Goal: Check status: Check status

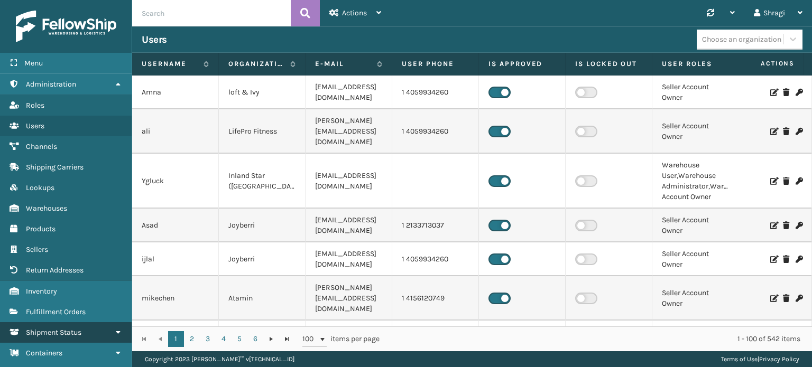
click at [74, 328] on span "Shipment Status" at bounding box center [53, 332] width 55 height 9
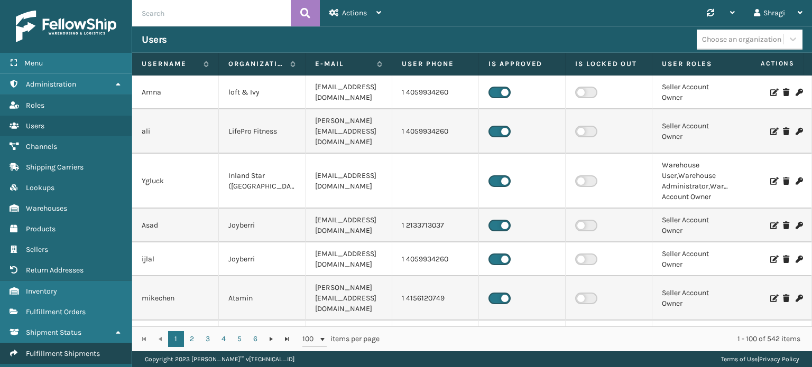
click at [61, 354] on span "Fulfillment Shipments" at bounding box center [63, 353] width 74 height 9
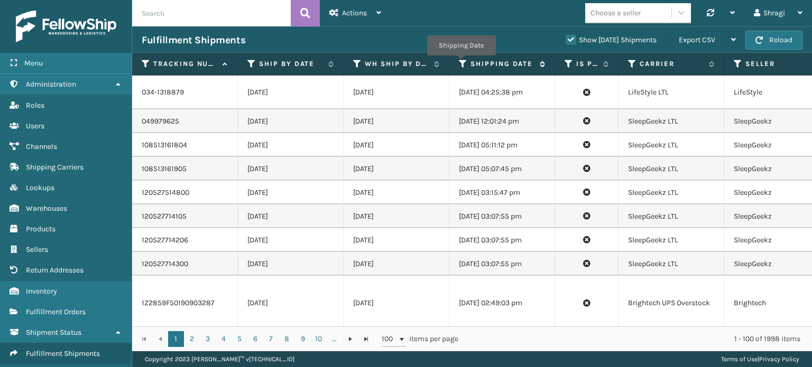
click at [461, 63] on icon at bounding box center [463, 64] width 8 height 10
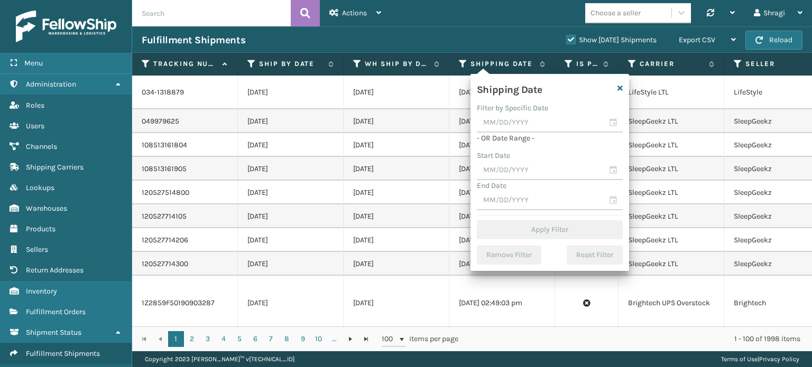
click at [519, 180] on div "End Date" at bounding box center [550, 185] width 146 height 11
click at [519, 175] on input "text" at bounding box center [550, 170] width 146 height 19
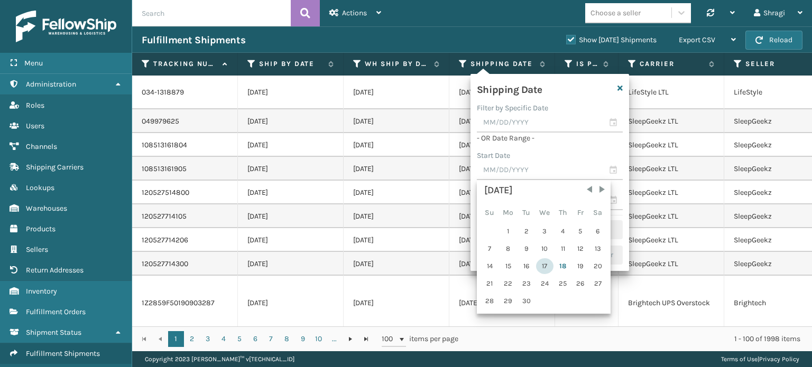
click at [546, 261] on div "17" at bounding box center [544, 266] width 17 height 16
type input "[DATE]"
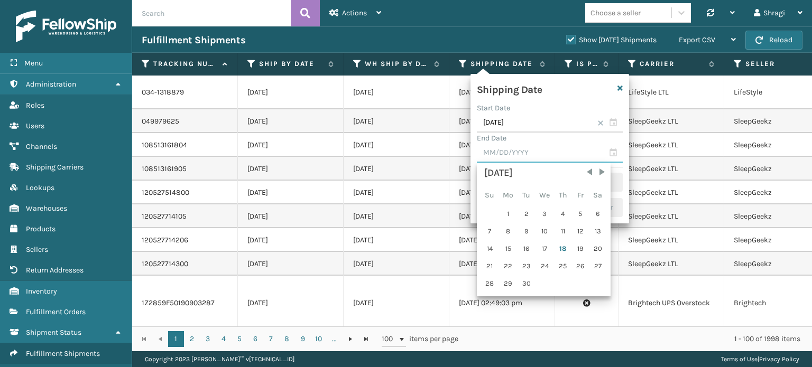
click at [526, 162] on input "text" at bounding box center [550, 153] width 146 height 19
click at [539, 253] on div "17" at bounding box center [544, 249] width 17 height 16
type input "[DATE]"
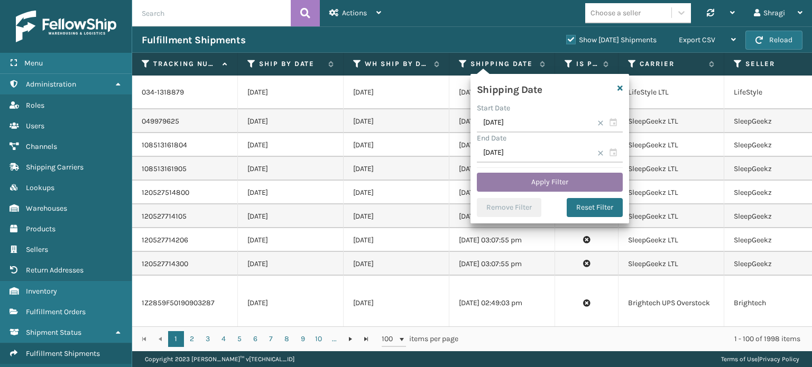
click at [541, 190] on button "Apply Filter" at bounding box center [550, 182] width 146 height 19
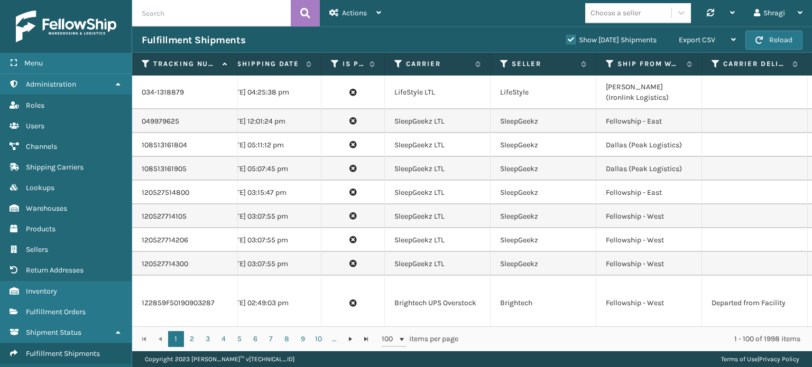
scroll to position [0, 236]
click at [600, 63] on th "Ship from warehouse" at bounding box center [647, 64] width 106 height 23
click at [604, 65] on icon at bounding box center [607, 64] width 8 height 10
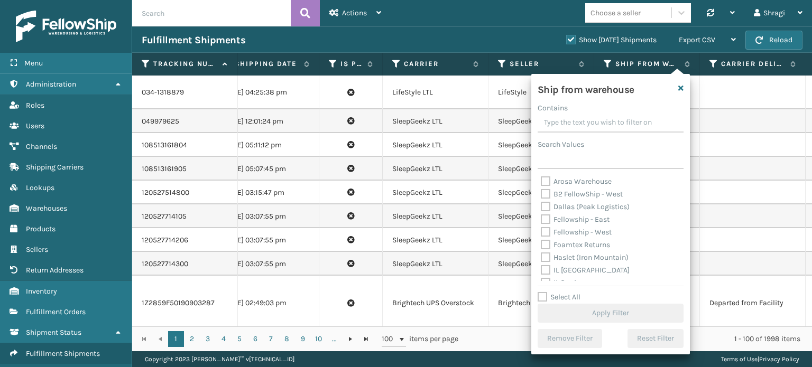
click at [577, 205] on label "Dallas (Peak Logistics)" at bounding box center [585, 206] width 89 height 9
click at [541, 205] on input "Dallas (Peak Logistics)" at bounding box center [541, 204] width 1 height 7
checkbox input "true"
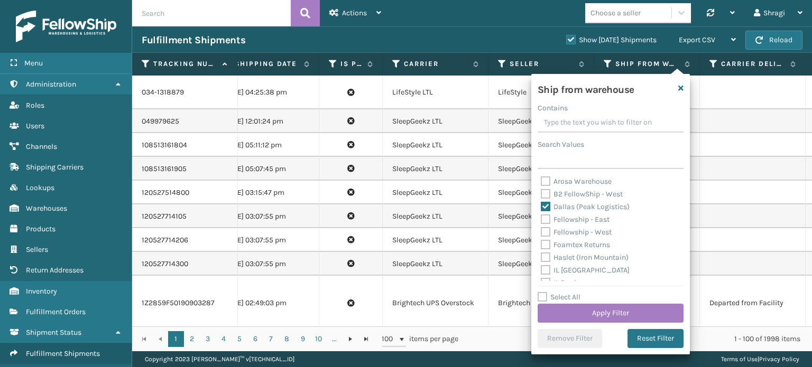
click at [572, 216] on label "Fellowship - East" at bounding box center [575, 219] width 69 height 9
click at [541, 216] on input "Fellowship - East" at bounding box center [541, 216] width 1 height 7
checkbox input "true"
click at [569, 228] on div "Fellowship - West" at bounding box center [610, 232] width 139 height 13
click at [565, 234] on label "Fellowship - West" at bounding box center [576, 232] width 71 height 9
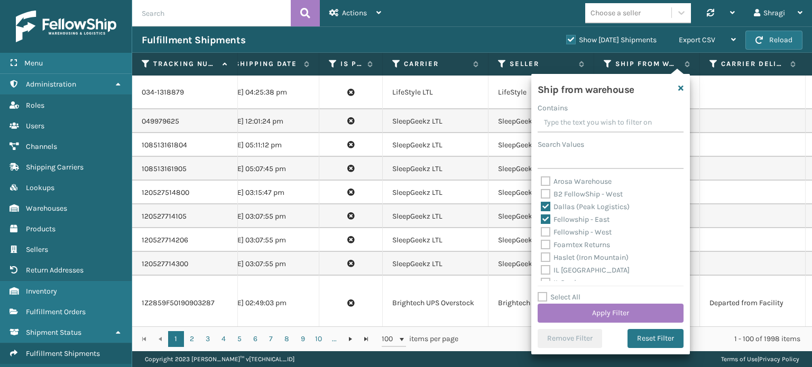
click at [541, 233] on input "Fellowship - West" at bounding box center [541, 229] width 1 height 7
checkbox input "true"
click at [566, 257] on label "Haslet (Iron Mountain)" at bounding box center [585, 257] width 88 height 9
click at [541, 257] on input "Haslet (Iron Mountain)" at bounding box center [541, 255] width 1 height 7
checkbox input "true"
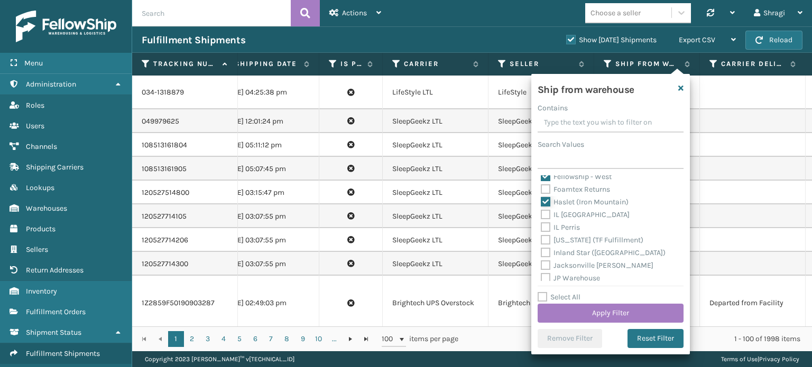
scroll to position [63, 0]
click at [606, 232] on label "[US_STATE] (TF Fulfillment)" at bounding box center [592, 232] width 103 height 9
click at [541, 232] on input "[US_STATE] (TF Fulfillment)" at bounding box center [541, 229] width 1 height 7
checkbox input "true"
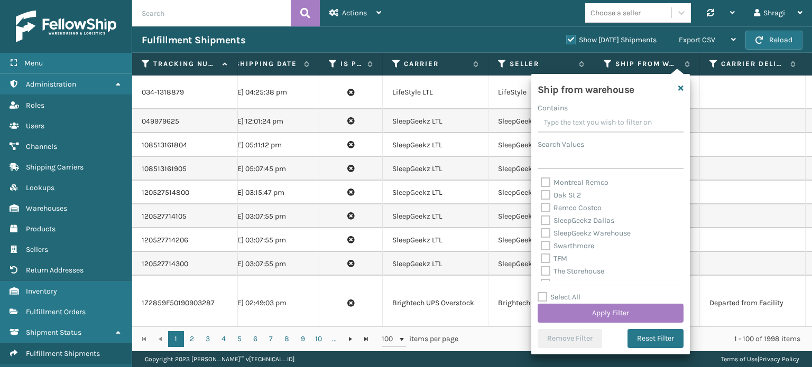
scroll to position [254, 0]
click at [585, 231] on label "SleepGeekz Warehouse" at bounding box center [586, 232] width 90 height 9
click at [541, 231] on input "SleepGeekz Warehouse" at bounding box center [541, 229] width 1 height 7
checkbox input "true"
click at [552, 258] on label "TFM" at bounding box center [554, 257] width 26 height 9
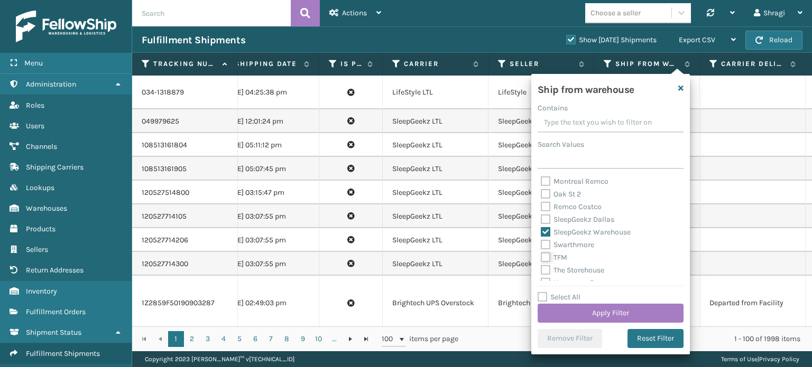
click at [541, 258] on input "TFM" at bounding box center [541, 255] width 1 height 7
checkbox input "true"
click at [575, 194] on label "[PERSON_NAME]" at bounding box center [576, 194] width 70 height 9
click at [541, 194] on input "[PERSON_NAME]" at bounding box center [541, 191] width 1 height 7
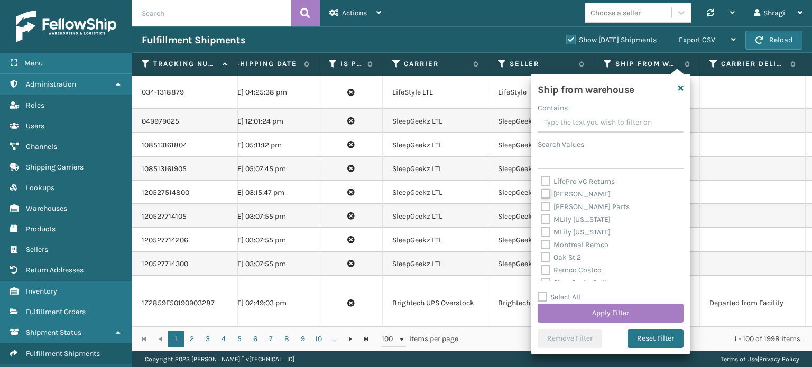
checkbox input "true"
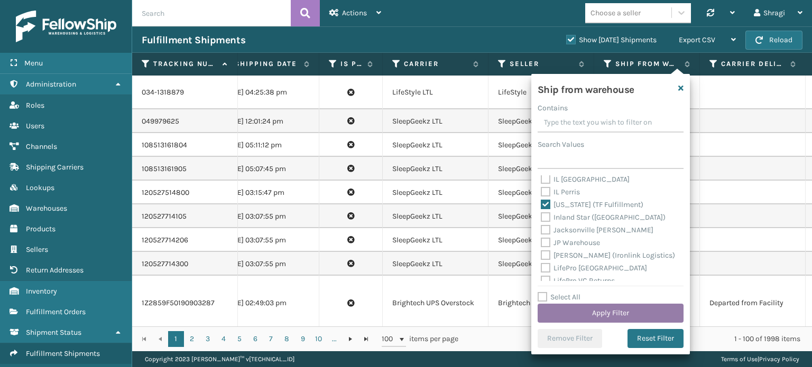
click at [586, 306] on button "Apply Filter" at bounding box center [610, 313] width 146 height 19
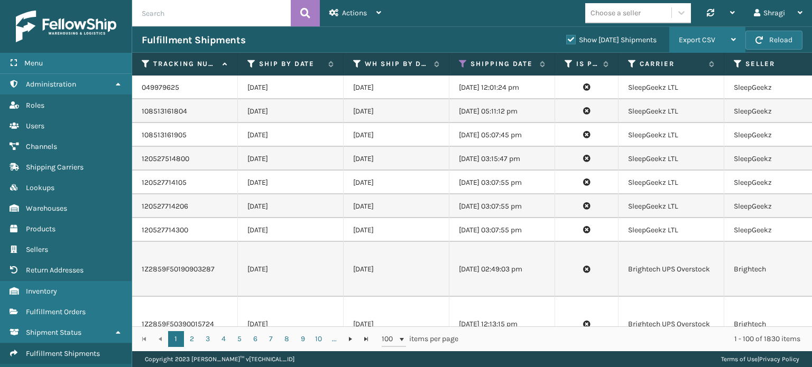
click at [683, 37] on span "Export CSV" at bounding box center [696, 39] width 36 height 9
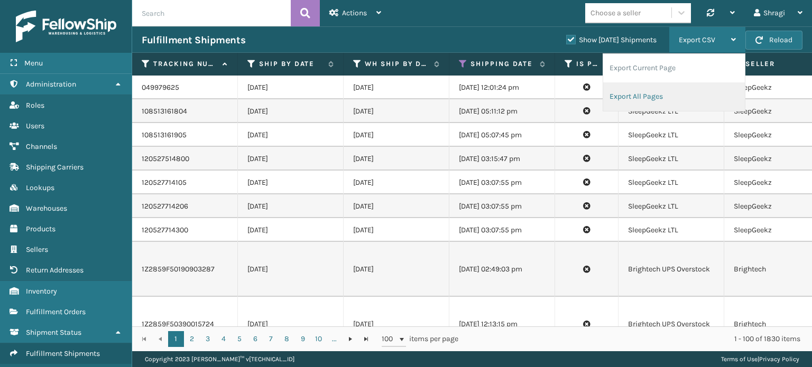
click at [634, 92] on li "Export All Pages" at bounding box center [674, 96] width 142 height 29
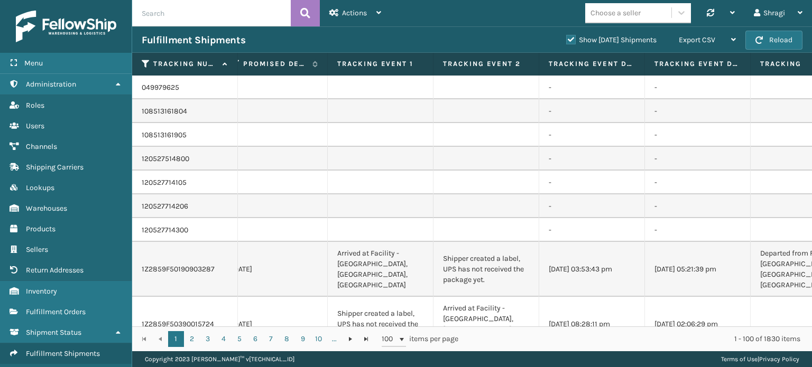
scroll to position [0, 0]
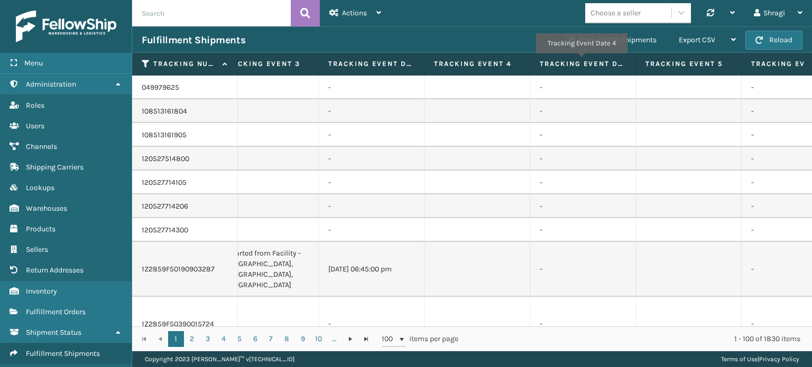
click at [732, 254] on td at bounding box center [689, 269] width 106 height 55
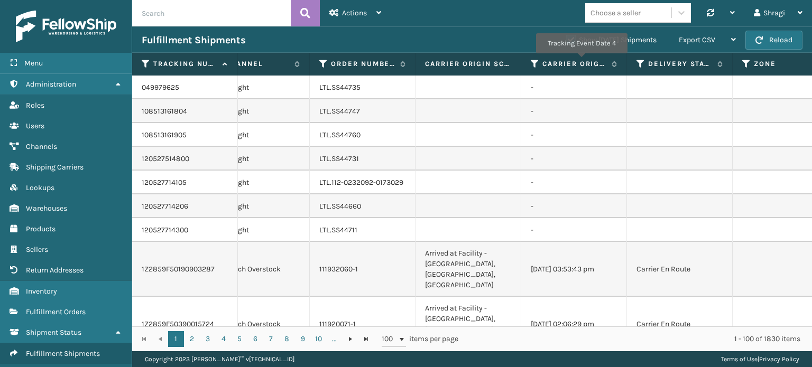
scroll to position [0, 2515]
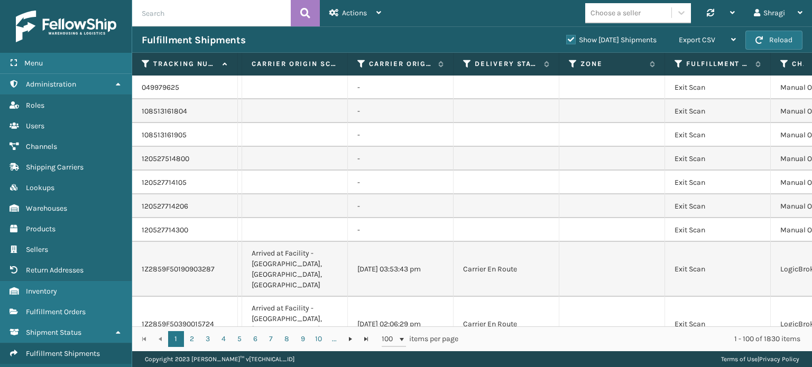
click at [459, 64] on th "Delivery Status" at bounding box center [506, 64] width 106 height 23
click at [463, 64] on icon at bounding box center [467, 64] width 8 height 10
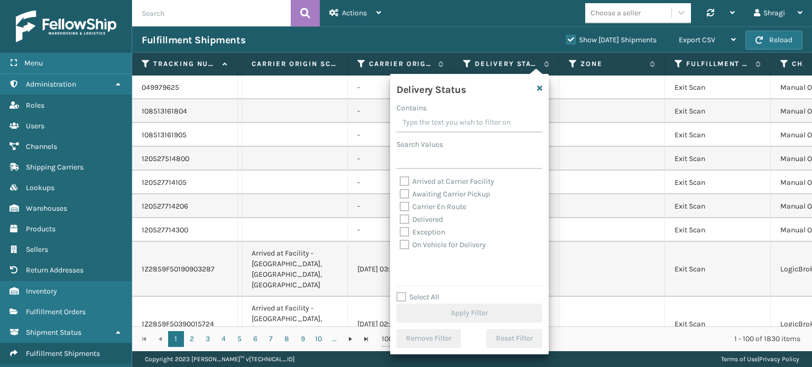
click at [442, 196] on label "Awaiting Carrier Pickup" at bounding box center [444, 194] width 90 height 9
click at [400, 195] on input "Awaiting Carrier Pickup" at bounding box center [399, 191] width 1 height 7
checkbox input "true"
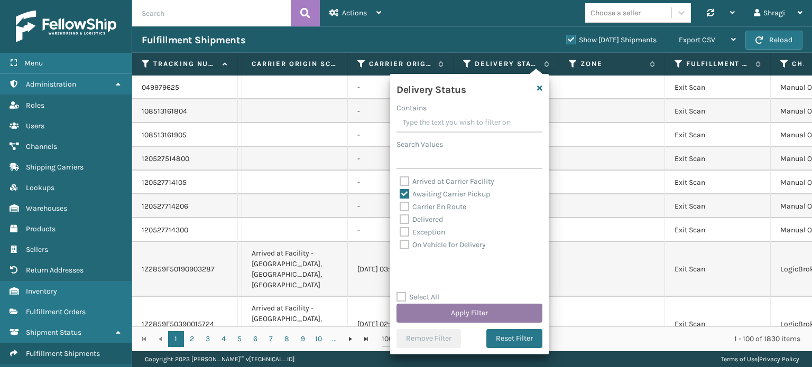
click at [431, 318] on button "Apply Filter" at bounding box center [469, 313] width 146 height 19
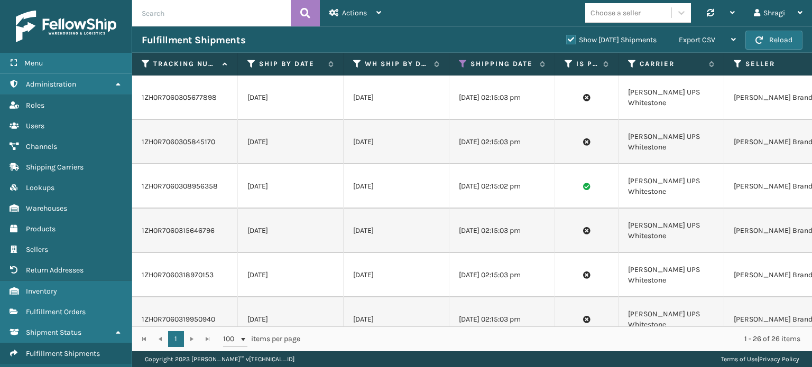
click at [384, 246] on td "[DATE]" at bounding box center [396, 231] width 106 height 44
